Goal: Transaction & Acquisition: Book appointment/travel/reservation

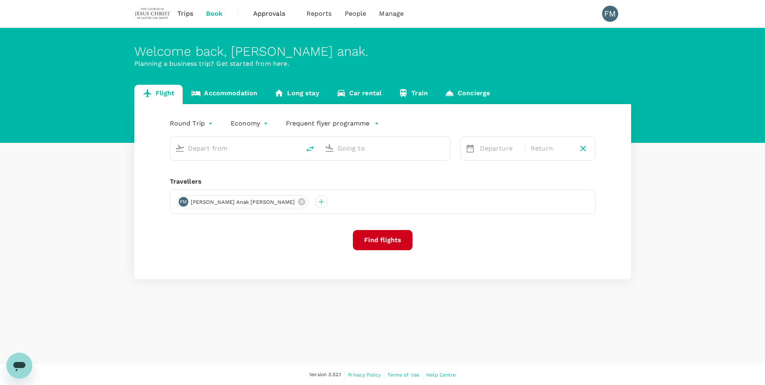
click at [235, 146] on input "text" at bounding box center [236, 148] width 96 height 12
click at [188, 147] on input "text" at bounding box center [236, 148] width 96 height 12
click at [285, 240] on div "Find flights" at bounding box center [383, 240] width 426 height 20
type input "Kuching Intl (KCH)"
type input "Sibu (SBW)"
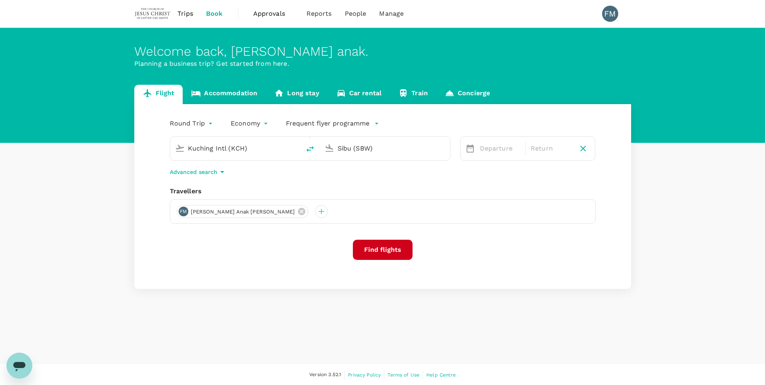
click at [176, 149] on icon at bounding box center [180, 148] width 10 height 10
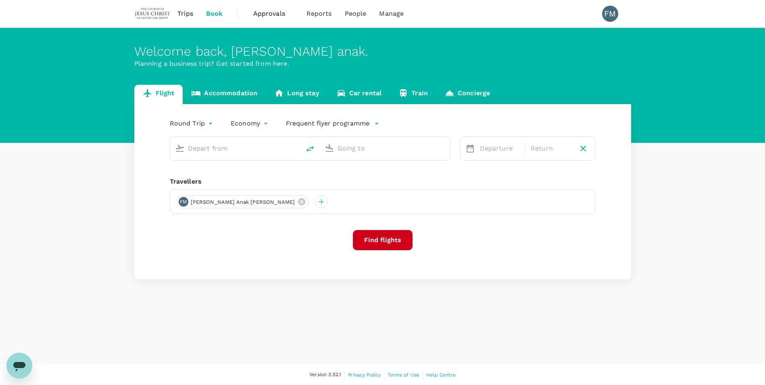
type input "Kuching Intl (KCH)"
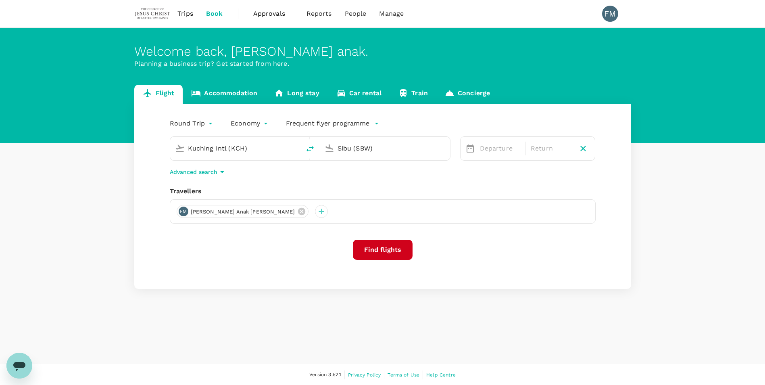
click at [382, 144] on input "Sibu (SBW)" at bounding box center [385, 148] width 96 height 12
click at [381, 179] on p "[GEOGRAPHIC_DATA] Intl" at bounding box center [397, 180] width 142 height 8
type input "Kuala Lumpur Intl ([GEOGRAPHIC_DATA])"
click at [635, 219] on div "8" at bounding box center [634, 217] width 15 height 15
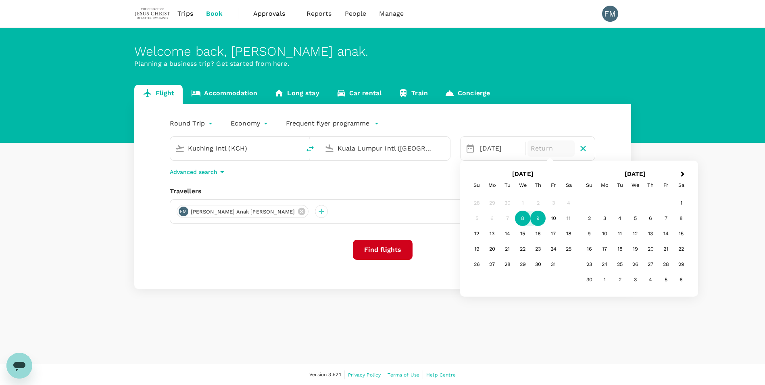
click at [539, 217] on div "9" at bounding box center [537, 217] width 15 height 15
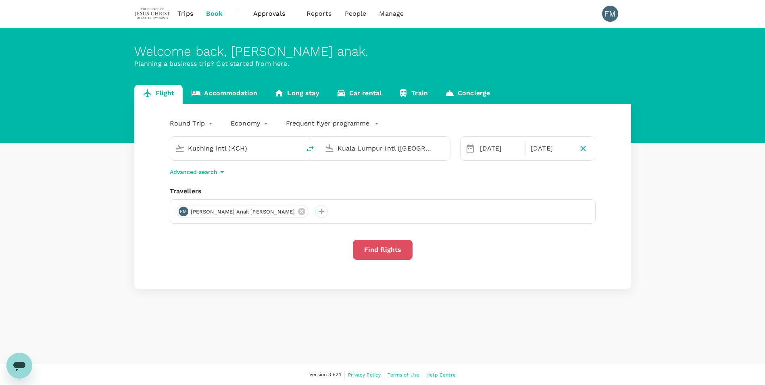
click at [395, 249] on button "Find flights" at bounding box center [383, 249] width 60 height 20
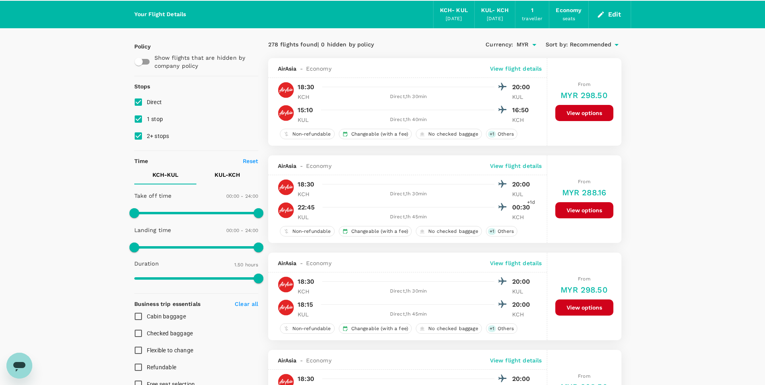
scroll to position [40, 0]
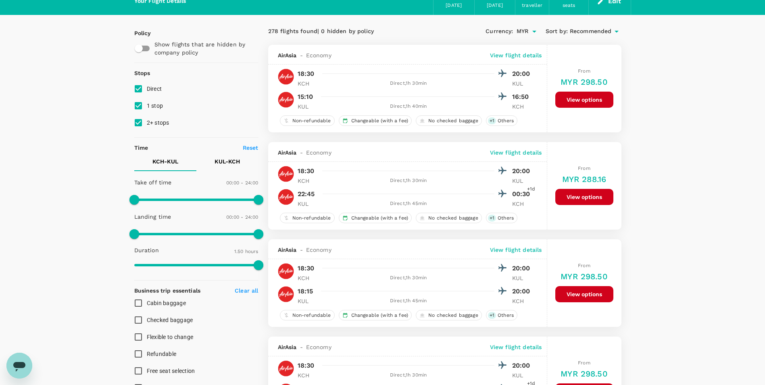
click at [156, 106] on span "1 stop" at bounding box center [155, 105] width 17 height 6
click at [147, 106] on input "1 stop" at bounding box center [138, 105] width 17 height 17
checkbox input "false"
click at [156, 123] on span "2+ stops" at bounding box center [158, 122] width 23 height 6
click at [147, 123] on input "2+ stops" at bounding box center [138, 122] width 17 height 17
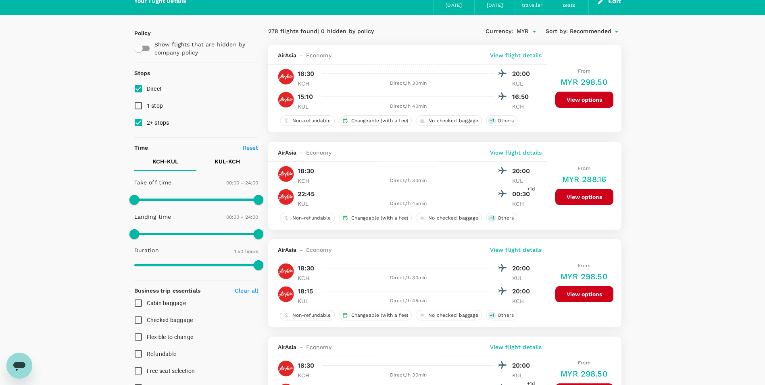
checkbox input "false"
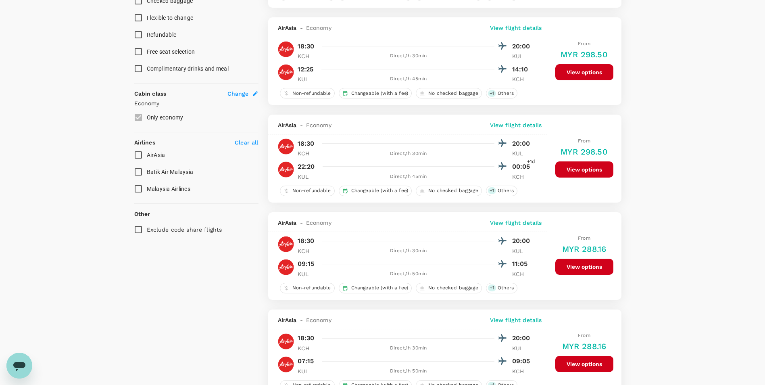
scroll to position [363, 0]
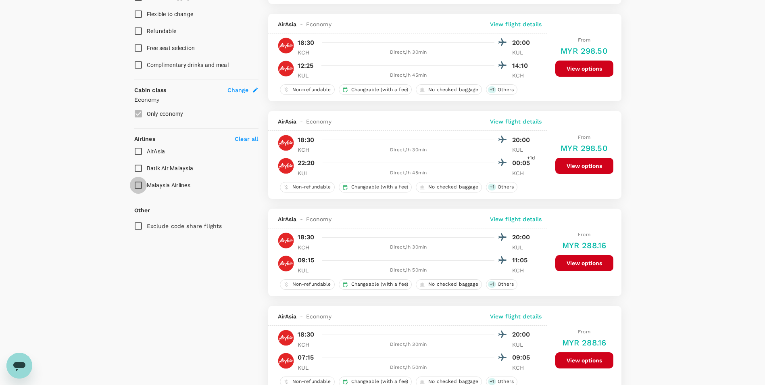
drag, startPoint x: 140, startPoint y: 183, endPoint x: 138, endPoint y: 175, distance: 8.3
click at [140, 183] on input "Malaysia Airlines" at bounding box center [138, 185] width 17 height 17
checkbox input "true"
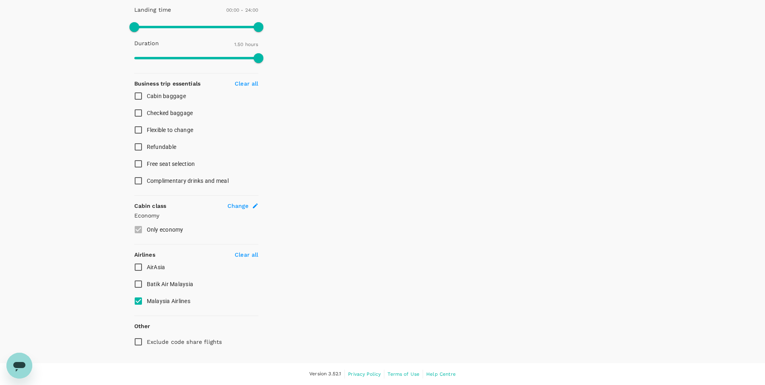
scroll to position [247, 0]
click at [137, 152] on input "Refundable" at bounding box center [138, 146] width 17 height 17
click at [138, 148] on input "Refundable" at bounding box center [138, 146] width 17 height 17
checkbox input "false"
click at [140, 266] on input "AirAsia" at bounding box center [138, 266] width 17 height 17
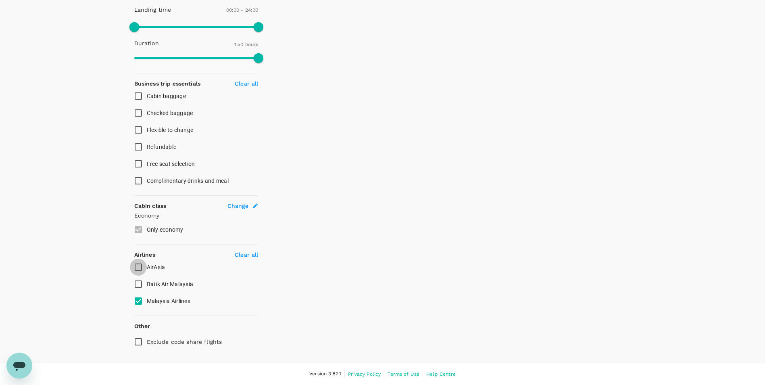
checkbox input "true"
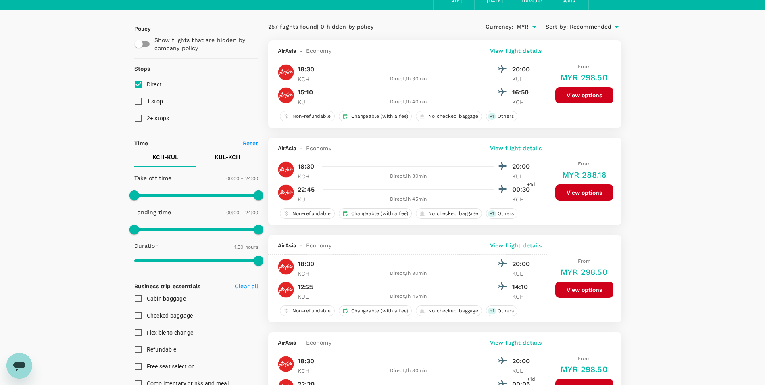
scroll to position [0, 0]
